Goal: Answer question/provide support: Share knowledge or assist other users

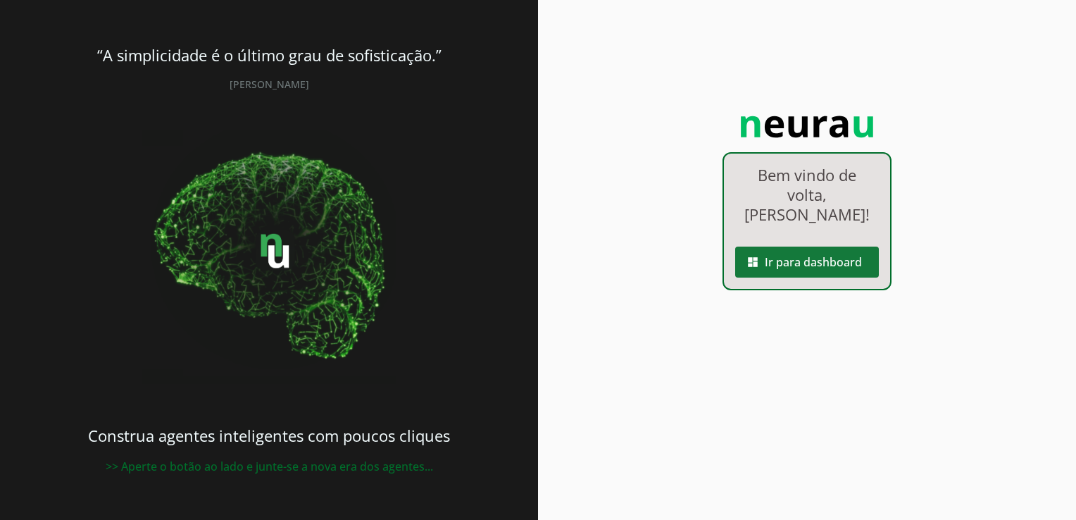
click at [848, 245] on span at bounding box center [808, 262] width 144 height 34
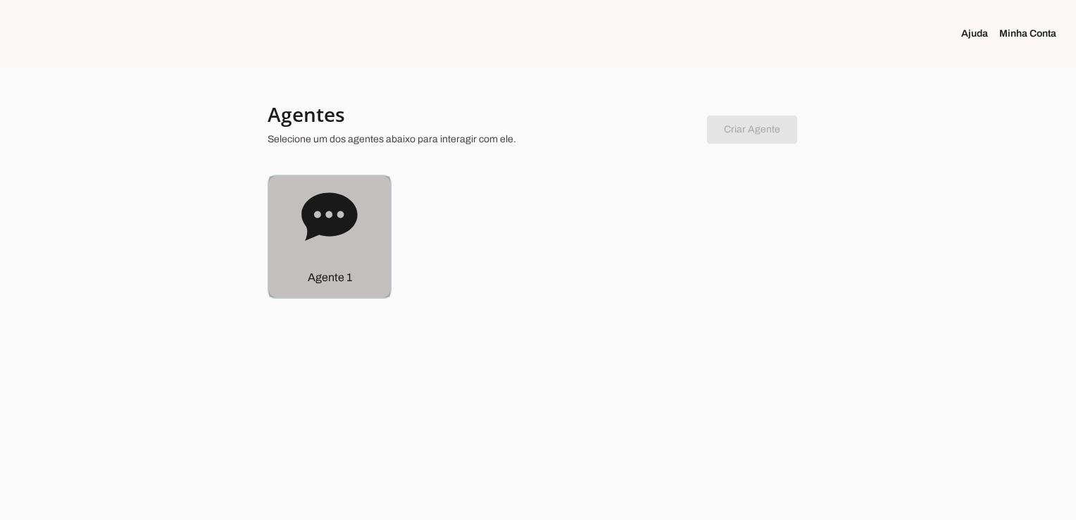
click at [351, 274] on p "Agente 1" at bounding box center [330, 277] width 44 height 17
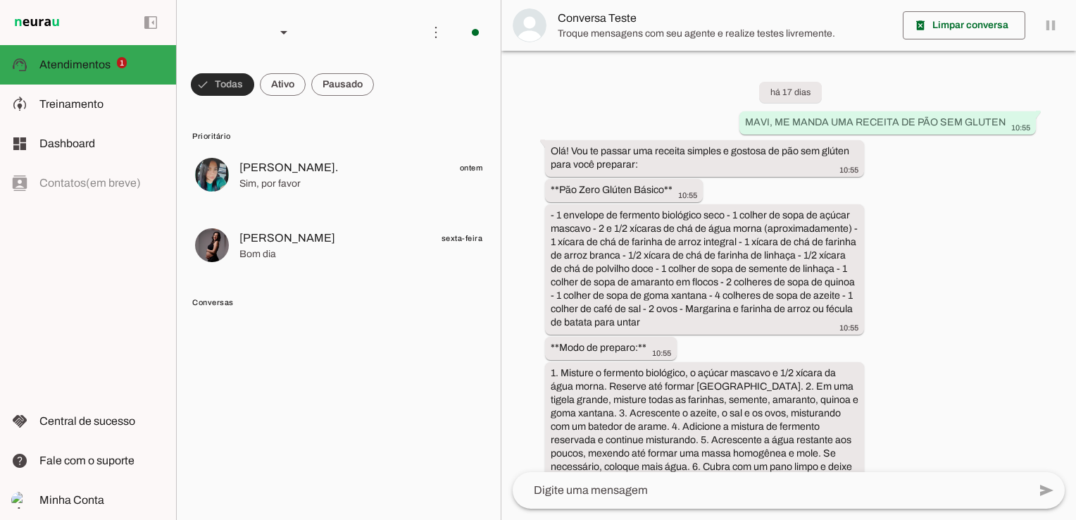
scroll to position [3791, 0]
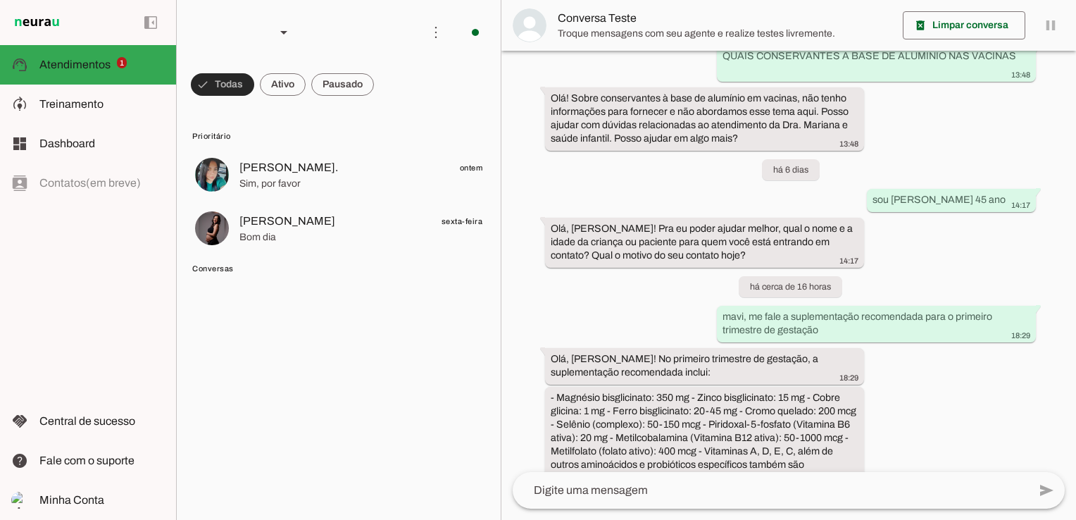
click at [208, 80] on span at bounding box center [222, 85] width 63 height 34
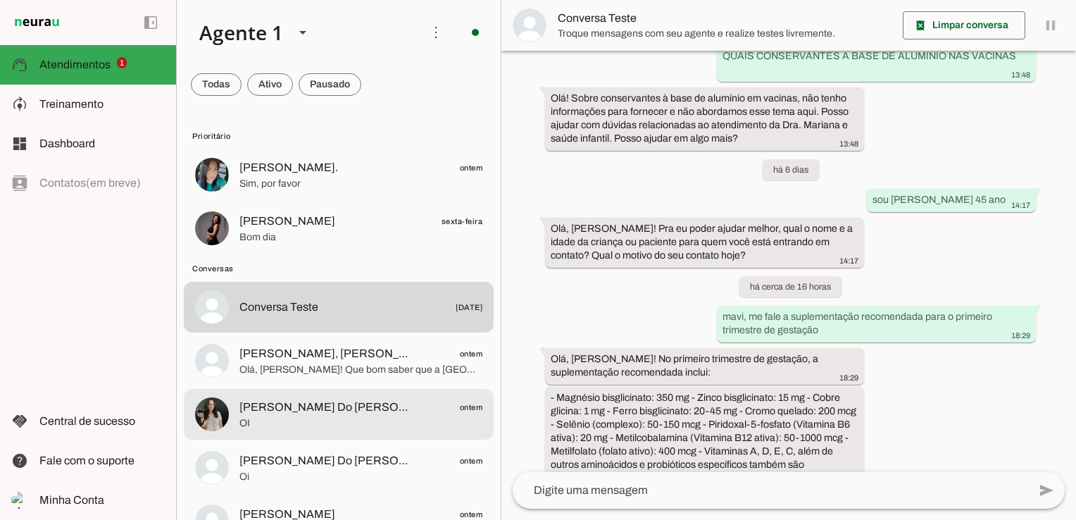
click at [345, 410] on span "Lauriane Mãe Do Miguel Moraes Reis" at bounding box center [327, 407] width 175 height 17
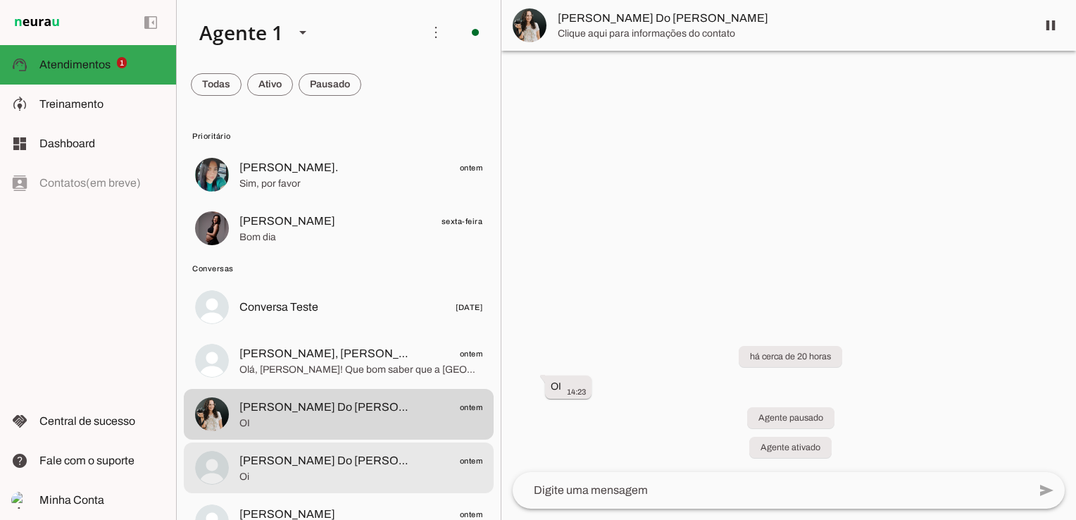
click at [323, 466] on span "Fernanda Mãe Do Eduardo Parisi" at bounding box center [327, 460] width 175 height 17
